Goal: Navigation & Orientation: Find specific page/section

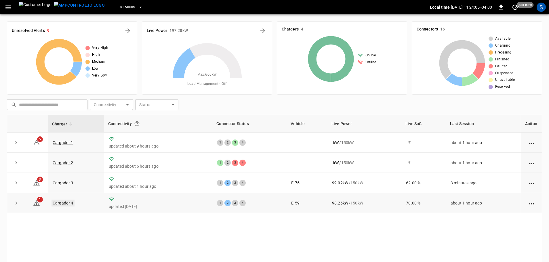
click at [66, 205] on link "Cargador 4" at bounding box center [63, 203] width 23 height 7
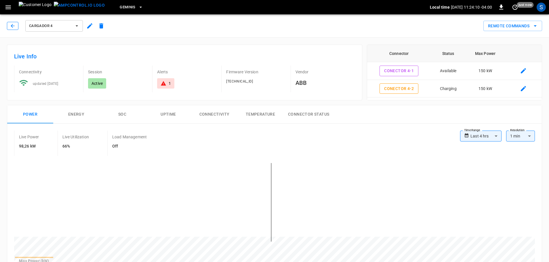
click at [16, 30] on button "button" at bounding box center [13, 26] width 12 height 8
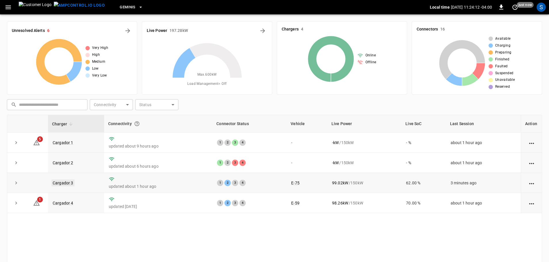
click at [71, 185] on link "Cargador 3" at bounding box center [63, 183] width 23 height 7
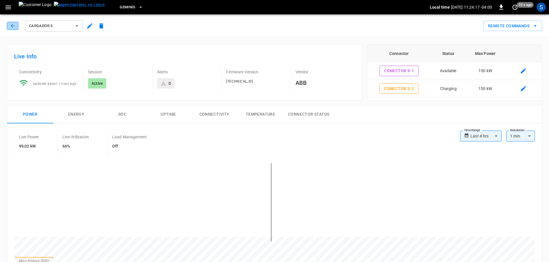
click at [12, 28] on icon "button" at bounding box center [13, 26] width 6 height 6
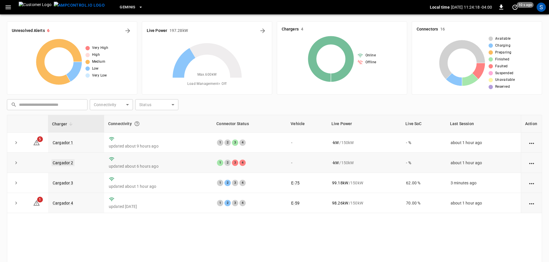
click at [72, 164] on link "Cargador 2" at bounding box center [63, 162] width 23 height 7
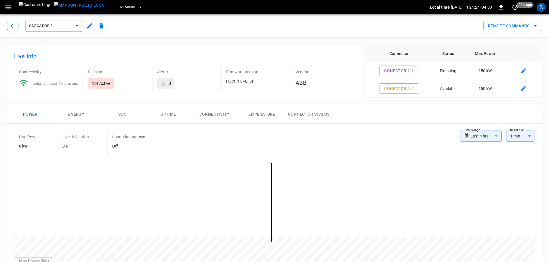
click at [13, 24] on icon "button" at bounding box center [13, 26] width 6 height 6
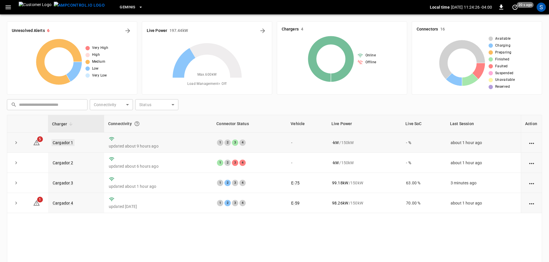
click at [68, 143] on link "Cargador 1" at bounding box center [63, 142] width 23 height 7
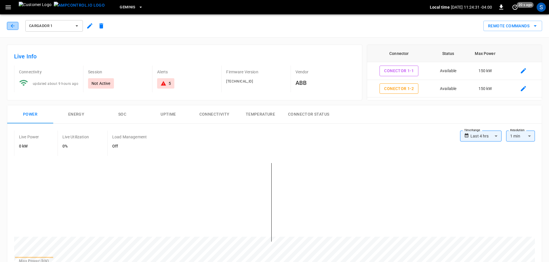
click at [9, 29] on button "button" at bounding box center [13, 26] width 12 height 8
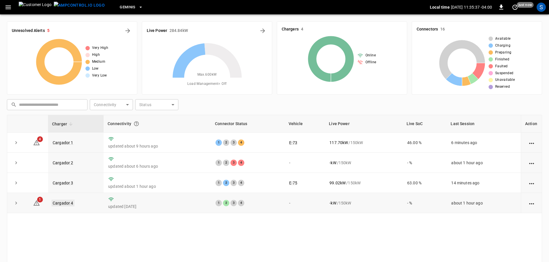
click at [68, 205] on link "Cargador 4" at bounding box center [63, 203] width 23 height 7
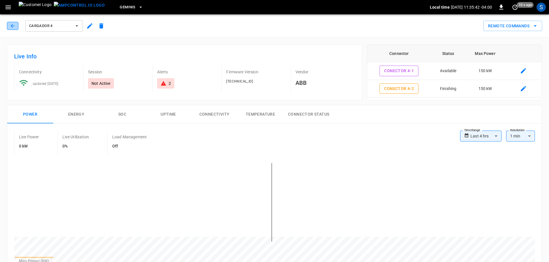
click at [15, 26] on icon "button" at bounding box center [13, 26] width 6 height 6
